Goal: Transaction & Acquisition: Register for event/course

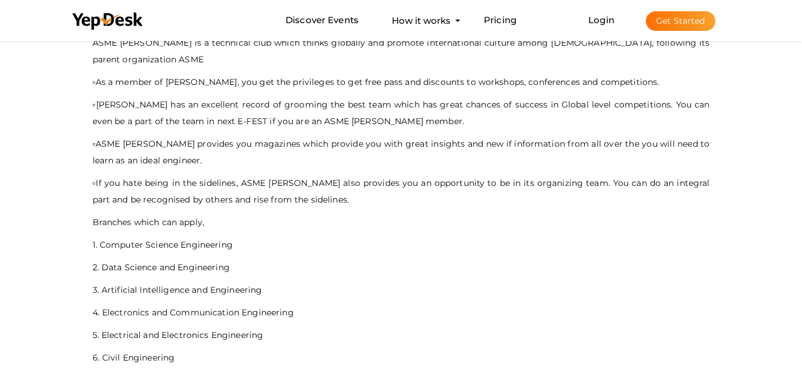
scroll to position [513, 0]
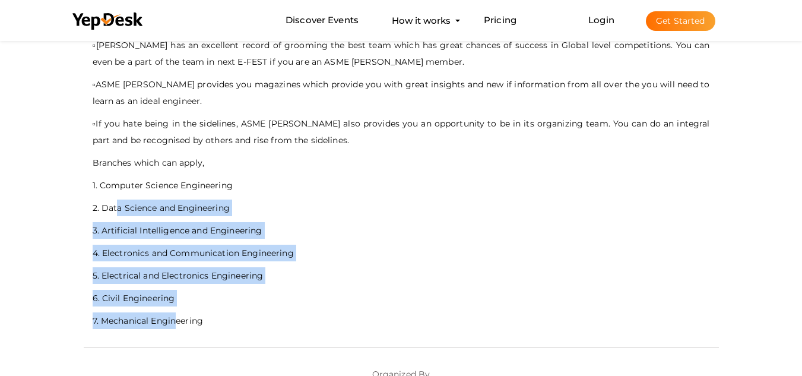
drag, startPoint x: 118, startPoint y: 199, endPoint x: 179, endPoint y: 299, distance: 117.4
click at [179, 299] on div "Why ASME [PERSON_NAME] ❓ ASME [PERSON_NAME] is a technical club which thinks gl…" at bounding box center [402, 140] width 618 height 377
click at [179, 312] on p "7. Mechanical Engineering" at bounding box center [402, 320] width 618 height 17
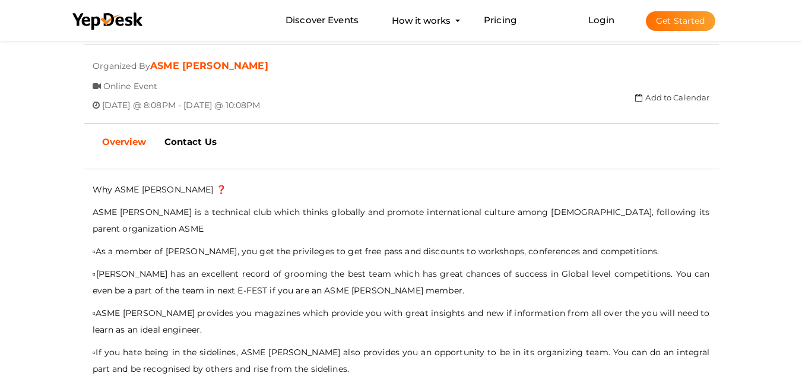
scroll to position [216, 0]
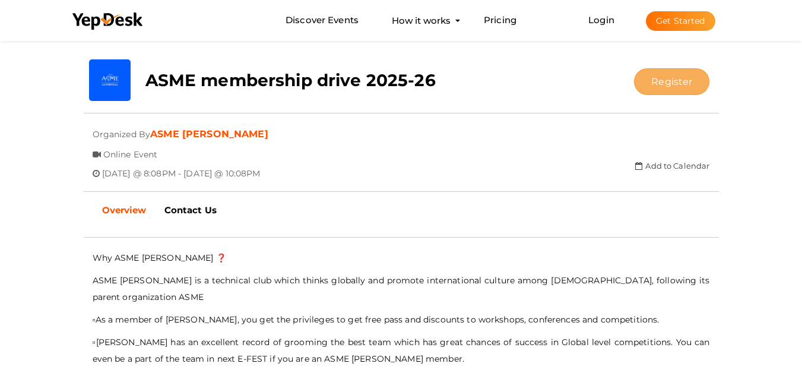
click at [662, 89] on button "Register" at bounding box center [671, 81] width 75 height 27
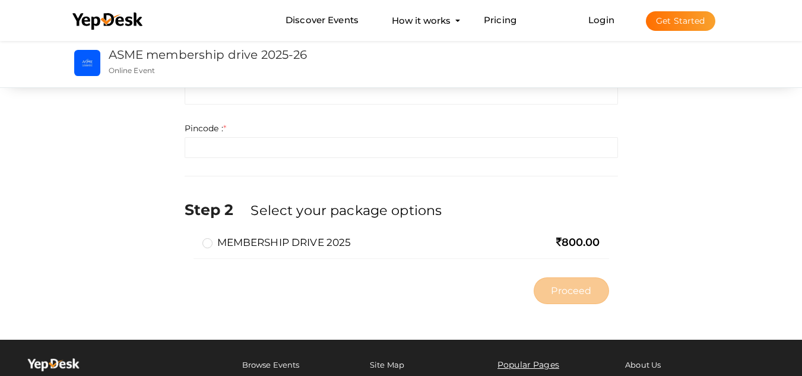
scroll to position [653, 0]
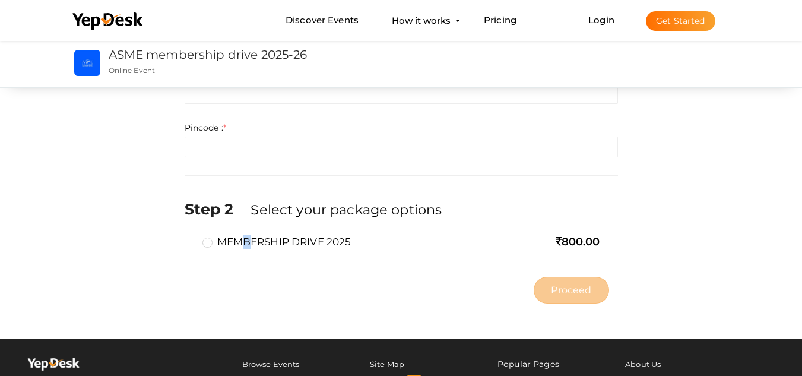
drag, startPoint x: 248, startPoint y: 240, endPoint x: 245, endPoint y: 245, distance: 6.1
click at [245, 245] on label "MEMBERSHIP DRIVE 2025" at bounding box center [277, 242] width 149 height 14
click at [246, 241] on label "MEMBERSHIP DRIVE 2025" at bounding box center [277, 242] width 149 height 14
click at [191, 237] on input "MEMBERSHIP DRIVE 2025" at bounding box center [191, 237] width 0 height 0
click at [262, 240] on label "MEMBERSHIP DRIVE 2025" at bounding box center [277, 242] width 149 height 14
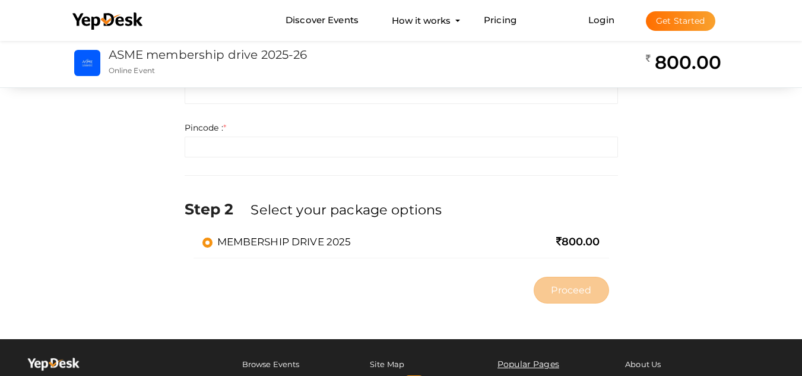
click at [191, 237] on input "MEMBERSHIP DRIVE 2025" at bounding box center [191, 237] width 0 height 0
click at [364, 203] on label "Select your package options" at bounding box center [346, 209] width 191 height 19
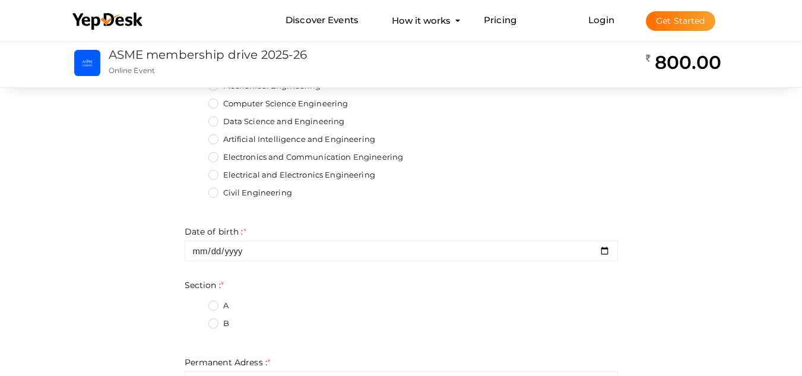
scroll to position [0, 0]
